Goal: Find specific page/section: Find specific page/section

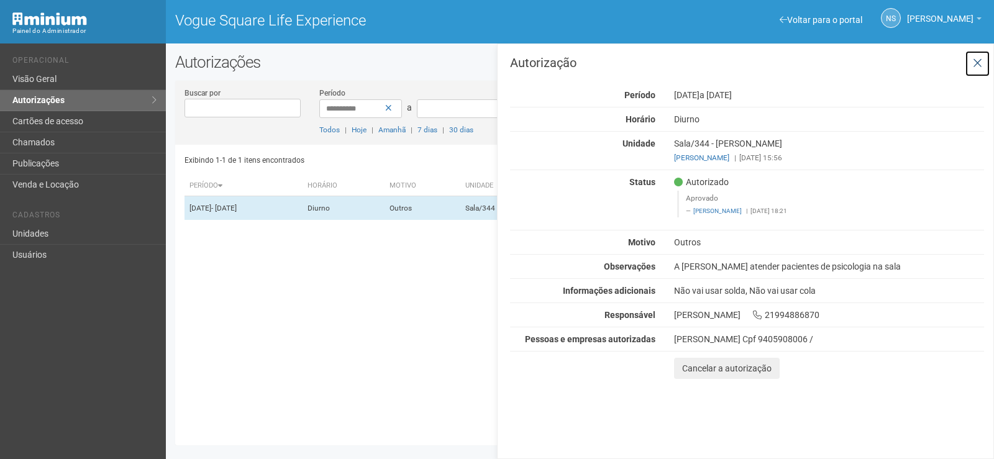
click at [982, 61] on button at bounding box center [977, 63] width 25 height 27
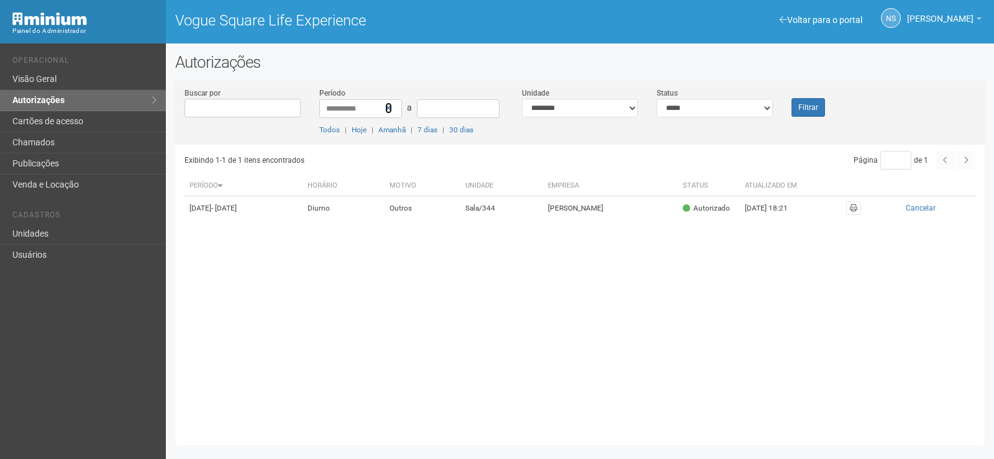
click at [391, 112] on link at bounding box center [388, 107] width 7 height 11
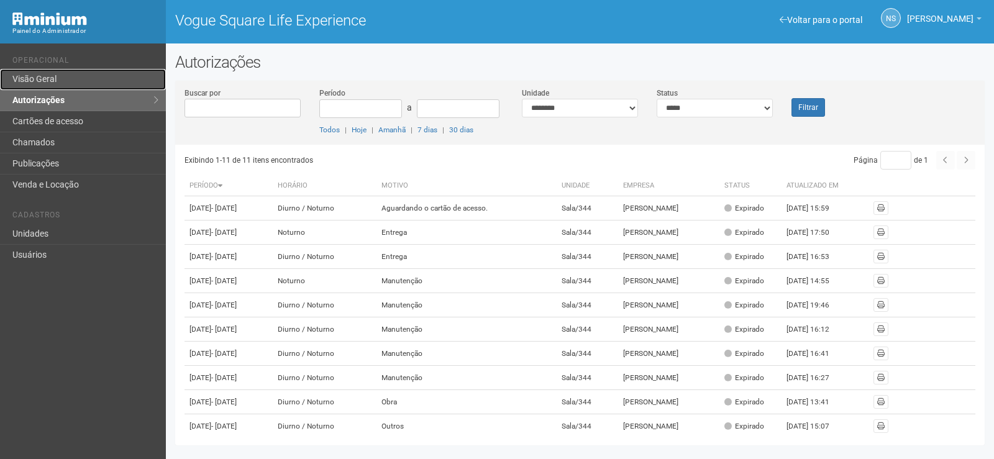
click at [81, 73] on link "Visão Geral" at bounding box center [83, 79] width 166 height 21
